Goal: Find specific fact: Find specific fact

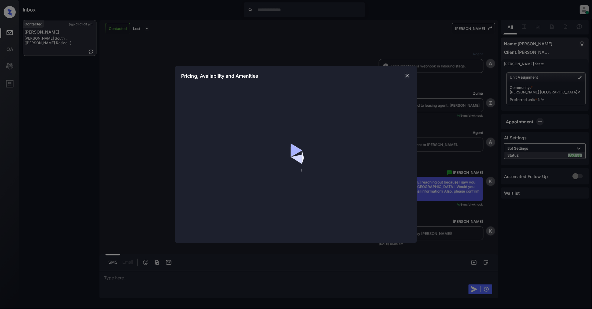
scroll to position [302, 0]
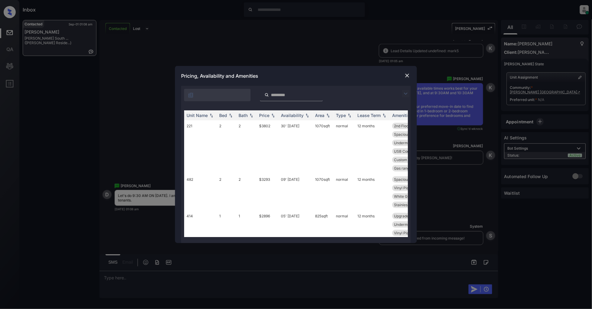
click at [403, 92] on img at bounding box center [405, 93] width 7 height 7
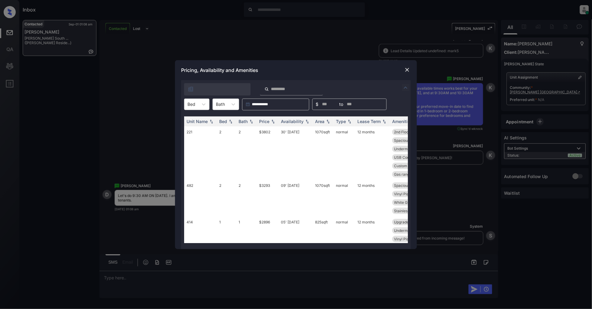
click at [186, 93] on div at bounding box center [217, 89] width 66 height 12
click at [199, 104] on div at bounding box center [203, 104] width 11 height 11
click at [200, 117] on div "1" at bounding box center [196, 119] width 25 height 11
click at [271, 119] on img at bounding box center [273, 121] width 6 height 4
click at [271, 119] on img at bounding box center [273, 121] width 6 height 5
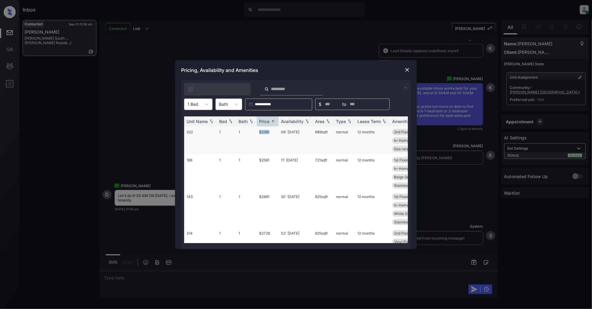
drag, startPoint x: 272, startPoint y: 133, endPoint x: 259, endPoint y: 132, distance: 13.4
click at [259, 132] on td "$2381" at bounding box center [268, 140] width 22 height 28
copy td "$2381"
click at [406, 69] on img at bounding box center [407, 70] width 6 height 6
